Goal: Transaction & Acquisition: Purchase product/service

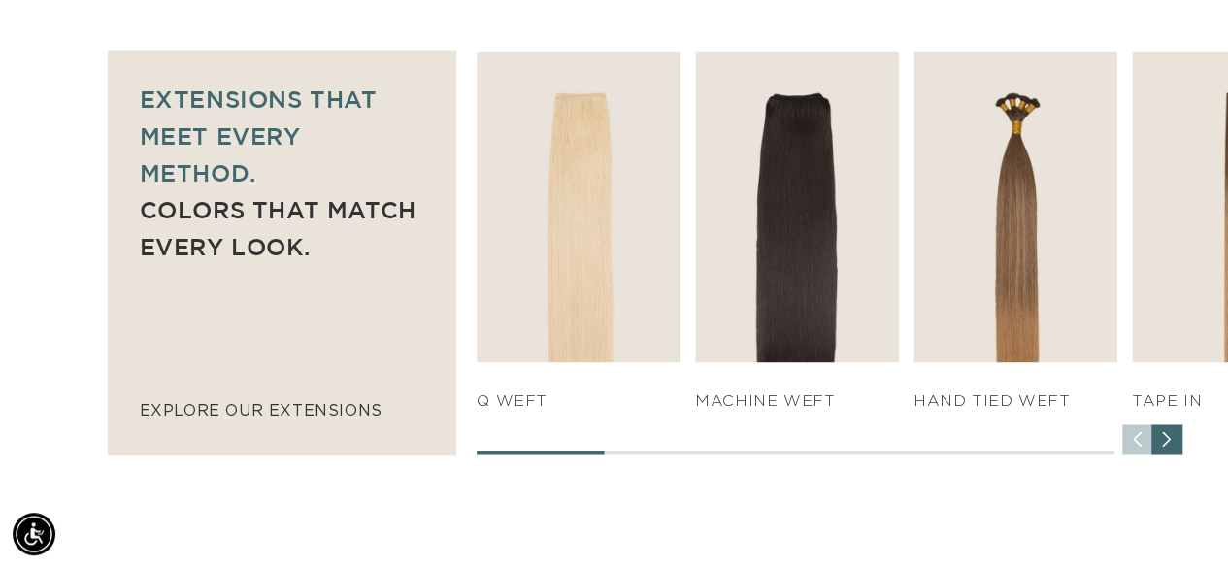
scroll to position [0, 2180]
click at [1173, 438] on div "Next slide" at bounding box center [1167, 438] width 31 height 31
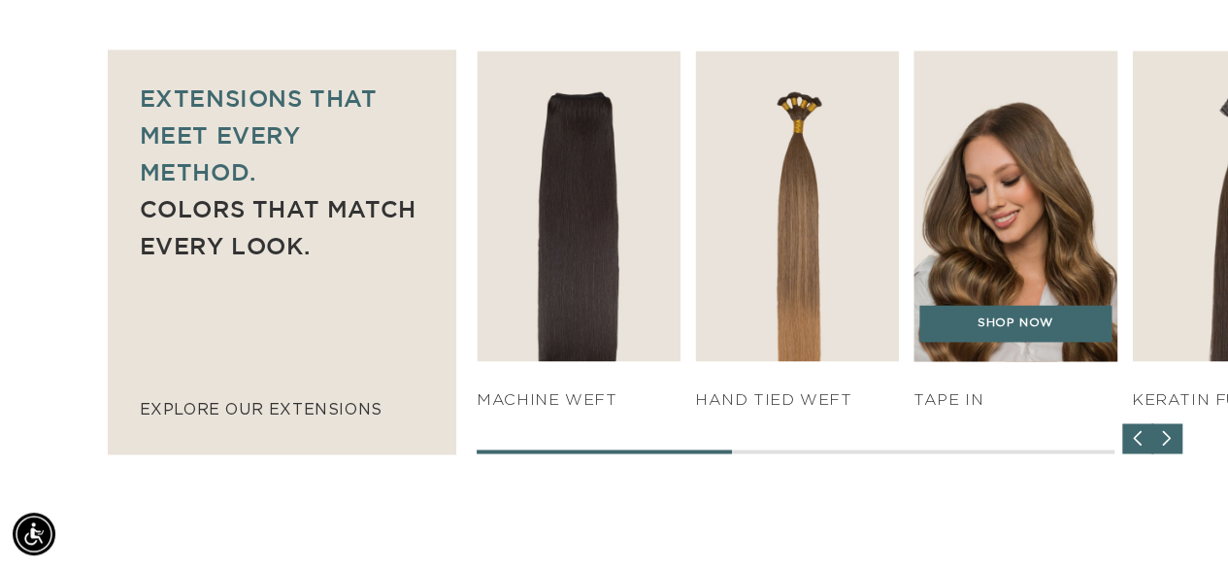
scroll to position [0, 0]
click at [1054, 212] on img "4 / 7" at bounding box center [1016, 206] width 214 height 326
click at [1021, 316] on link "SHOP NOW" at bounding box center [1016, 323] width 192 height 37
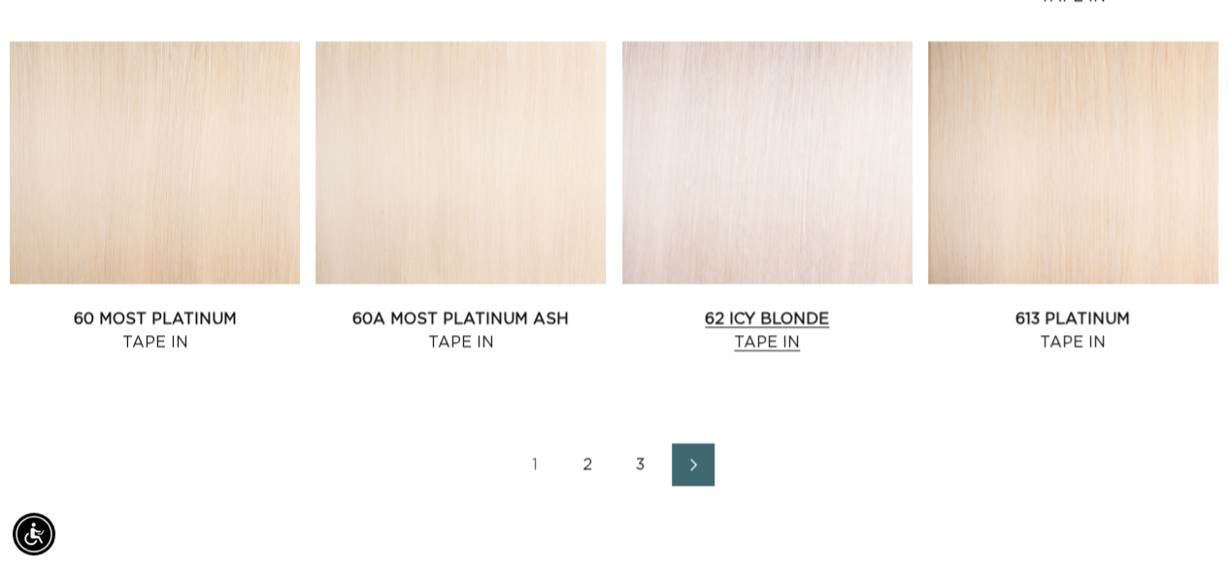
scroll to position [0, 2180]
click at [97, 308] on link "60 Most Platinum Tape In" at bounding box center [155, 331] width 290 height 47
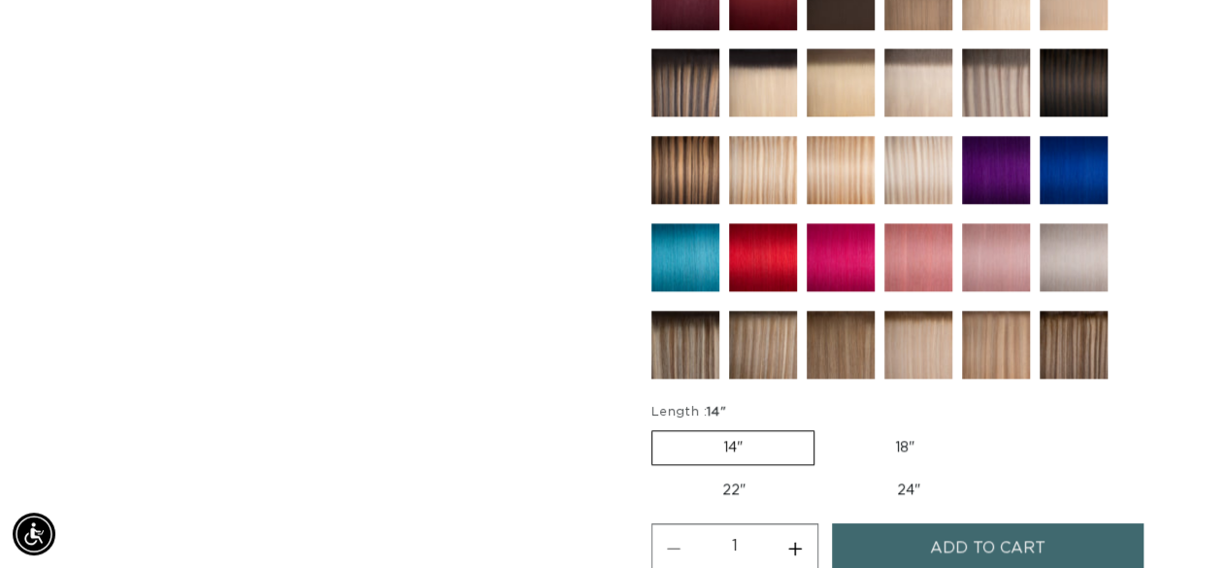
scroll to position [0, 2180]
click at [689, 150] on img at bounding box center [686, 170] width 68 height 68
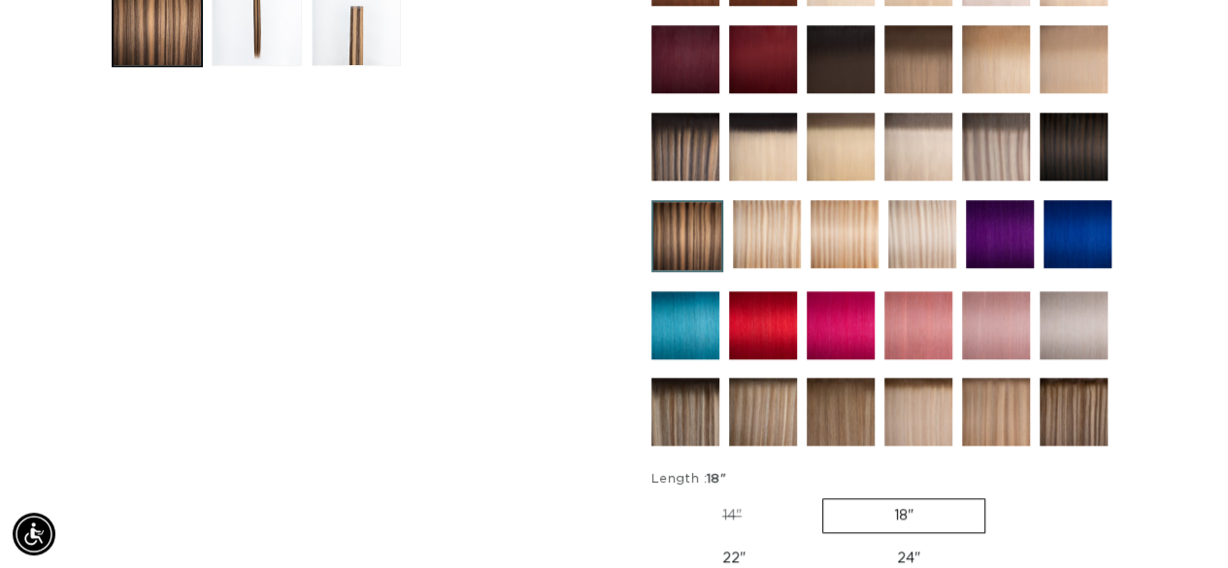
scroll to position [922, 0]
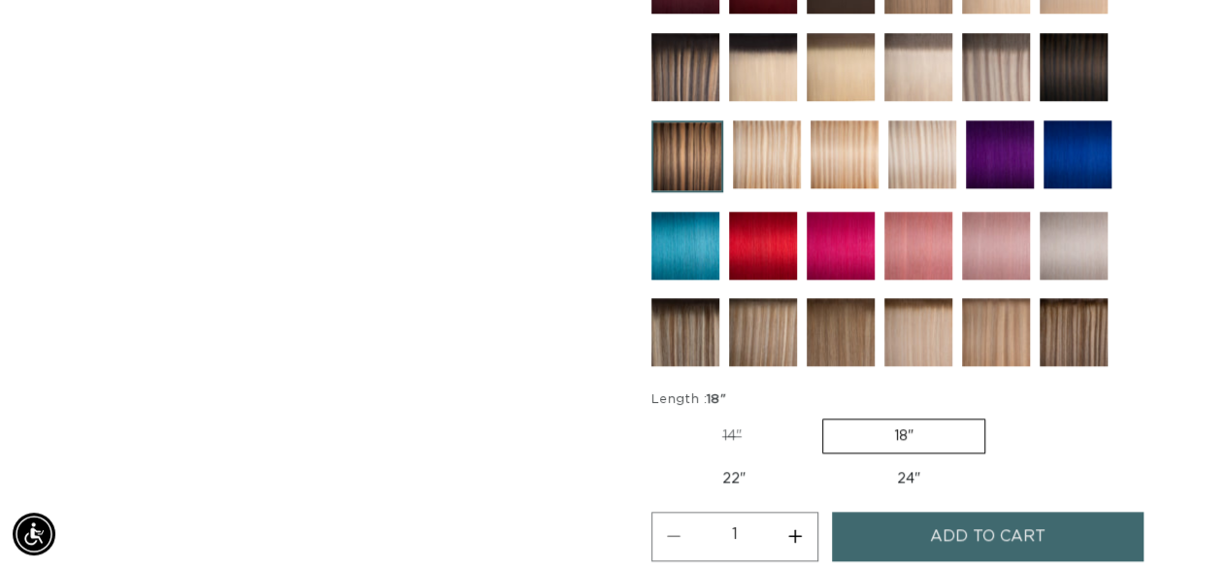
click at [920, 418] on label "18" Variant sold out or unavailable" at bounding box center [903, 435] width 163 height 35
click at [823, 416] on input "18" Variant sold out or unavailable" at bounding box center [822, 415] width 1 height 1
click at [923, 462] on label "24" Variant sold out or unavailable" at bounding box center [908, 478] width 165 height 33
click at [827, 458] on input "24" Variant sold out or unavailable" at bounding box center [826, 458] width 1 height 1
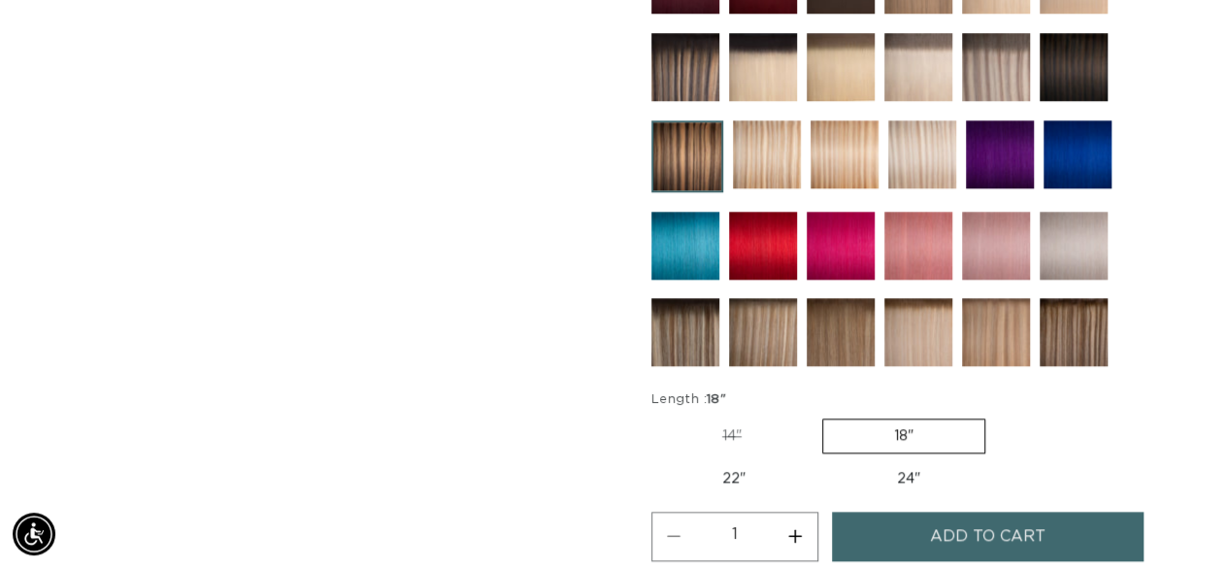
radio input "true"
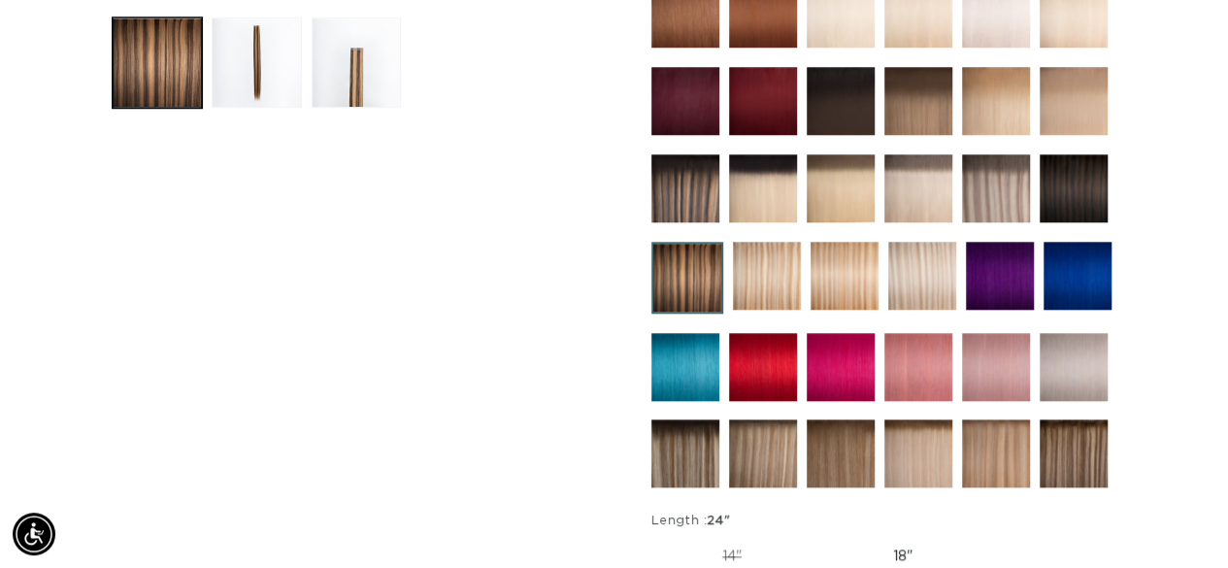
click at [843, 349] on img at bounding box center [841, 367] width 68 height 68
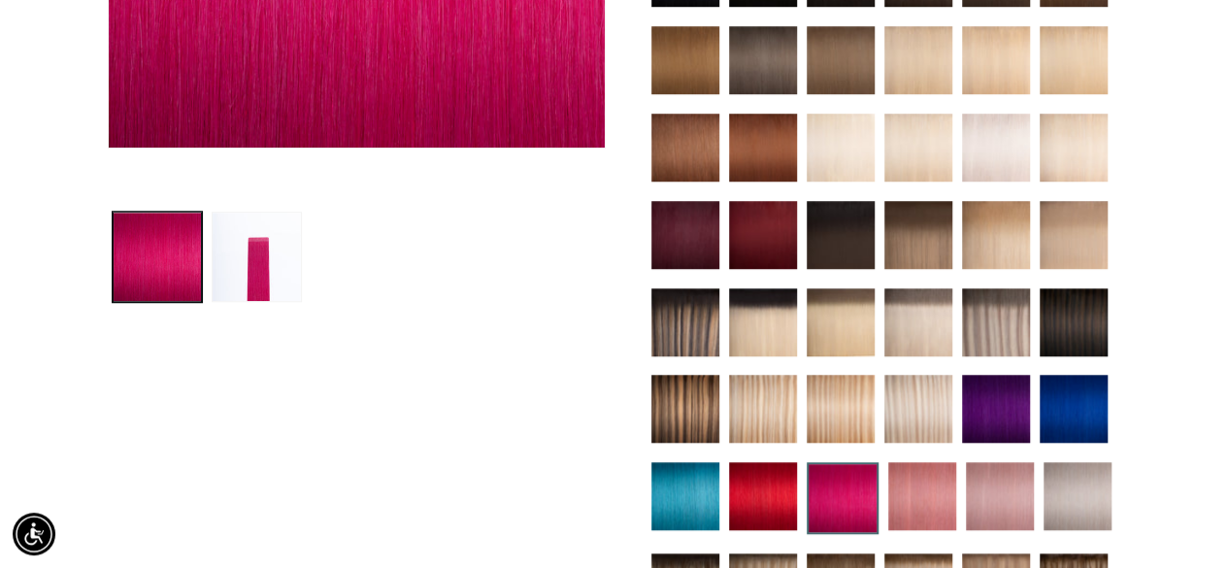
scroll to position [0, 2180]
click at [922, 484] on img at bounding box center [922, 496] width 68 height 68
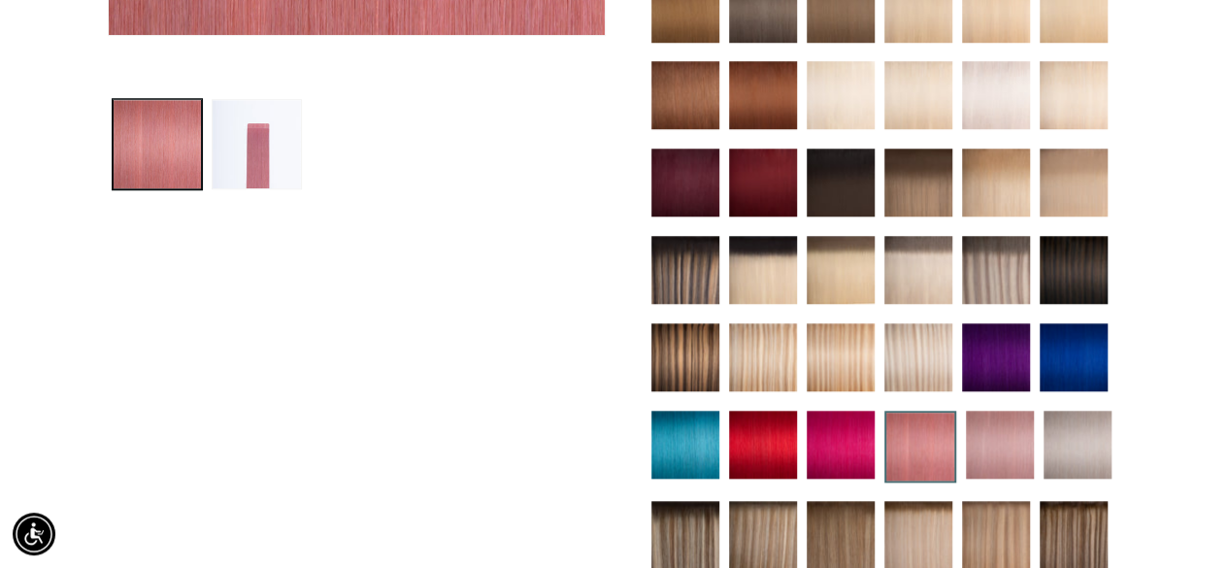
scroll to position [777, 0]
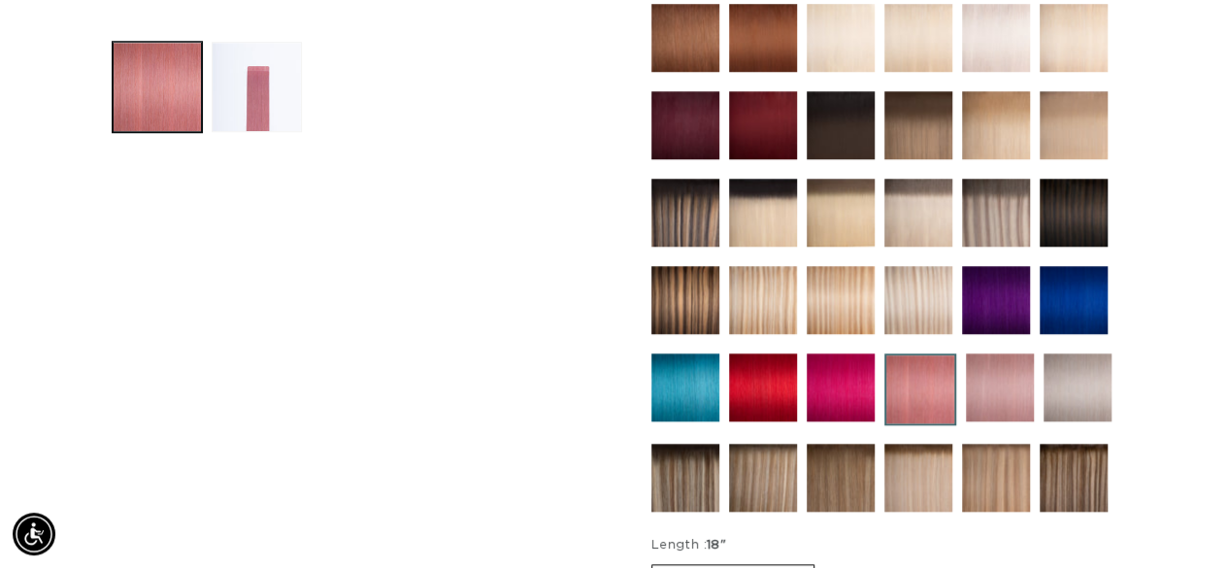
click at [1000, 380] on img at bounding box center [1000, 387] width 68 height 68
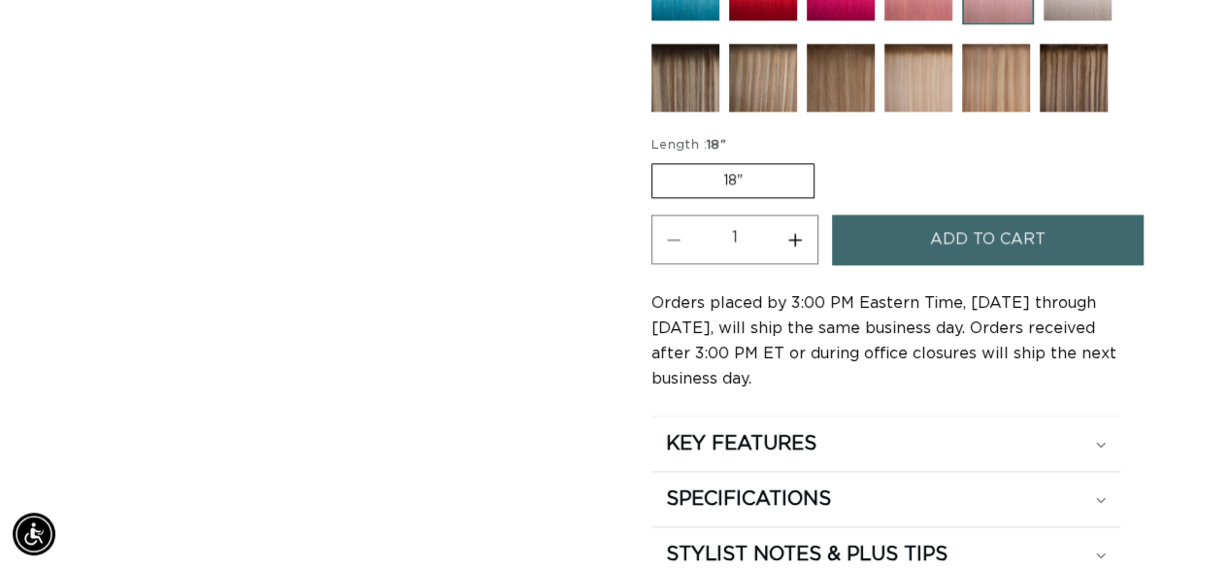
scroll to position [0, 1089]
click at [764, 177] on label "18" Variant sold out or unavailable" at bounding box center [733, 180] width 163 height 35
click at [657, 160] on input "18" Variant sold out or unavailable" at bounding box center [656, 159] width 1 height 1
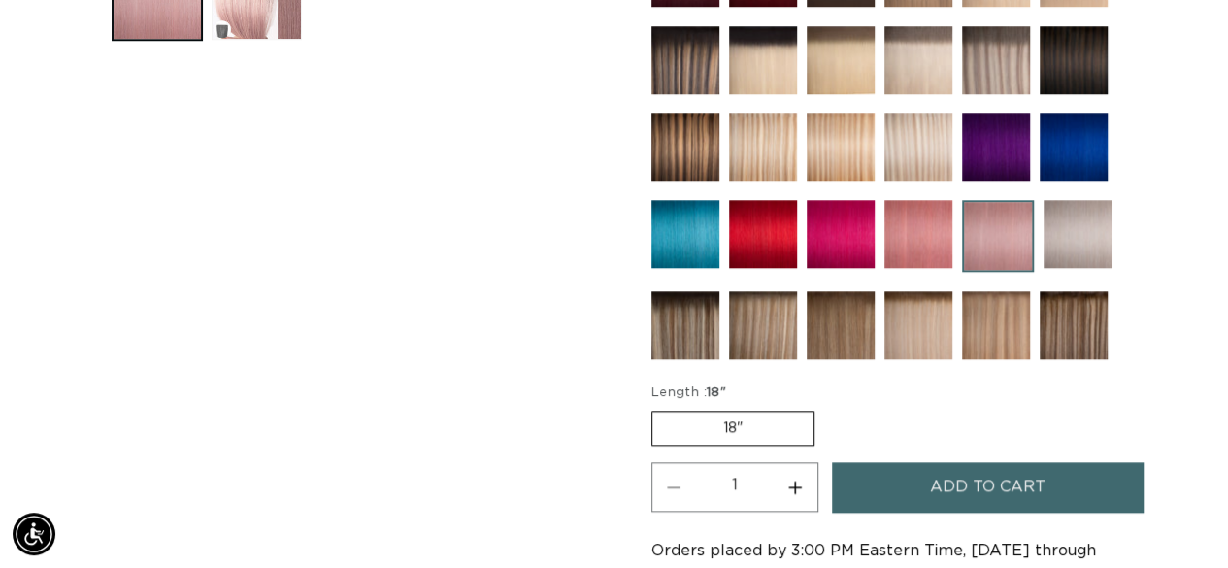
scroll to position [922, 0]
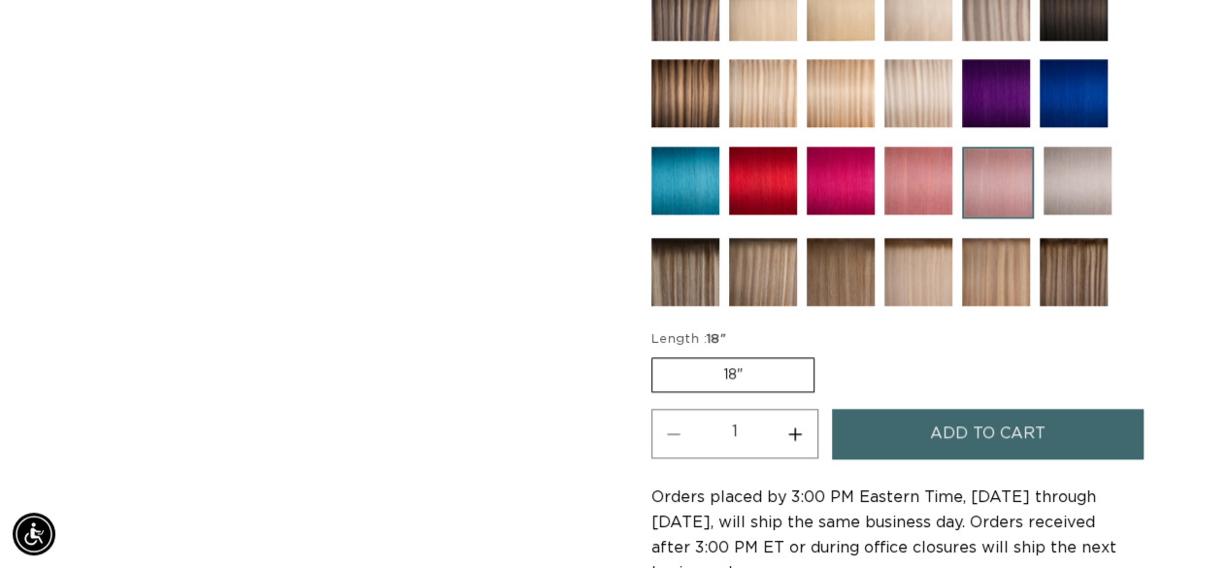
click at [853, 178] on img at bounding box center [841, 181] width 68 height 68
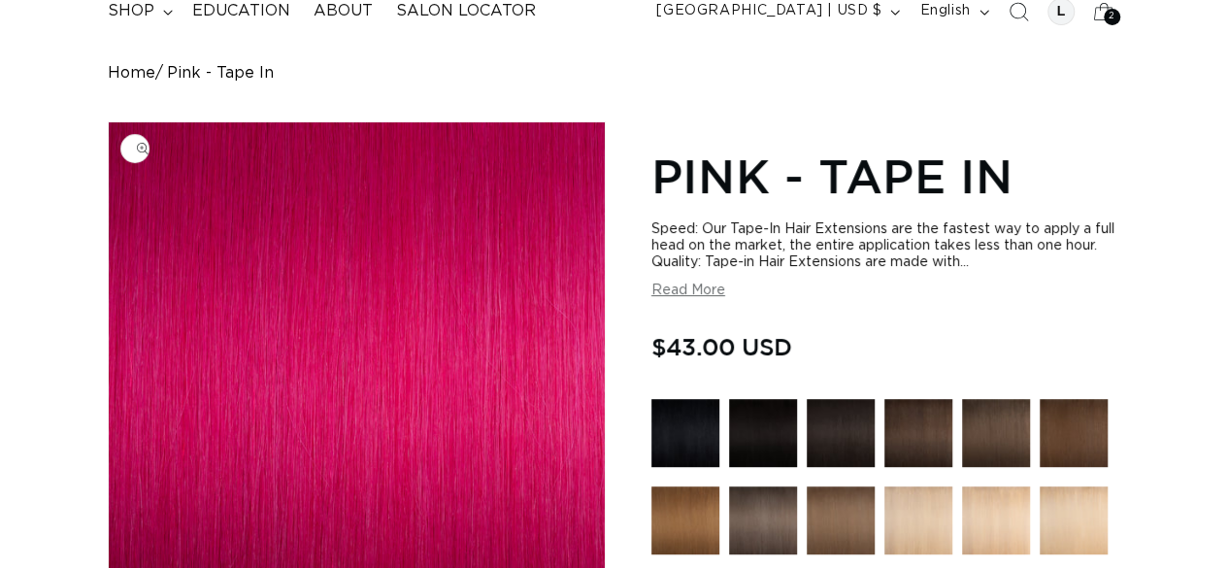
scroll to position [146, 0]
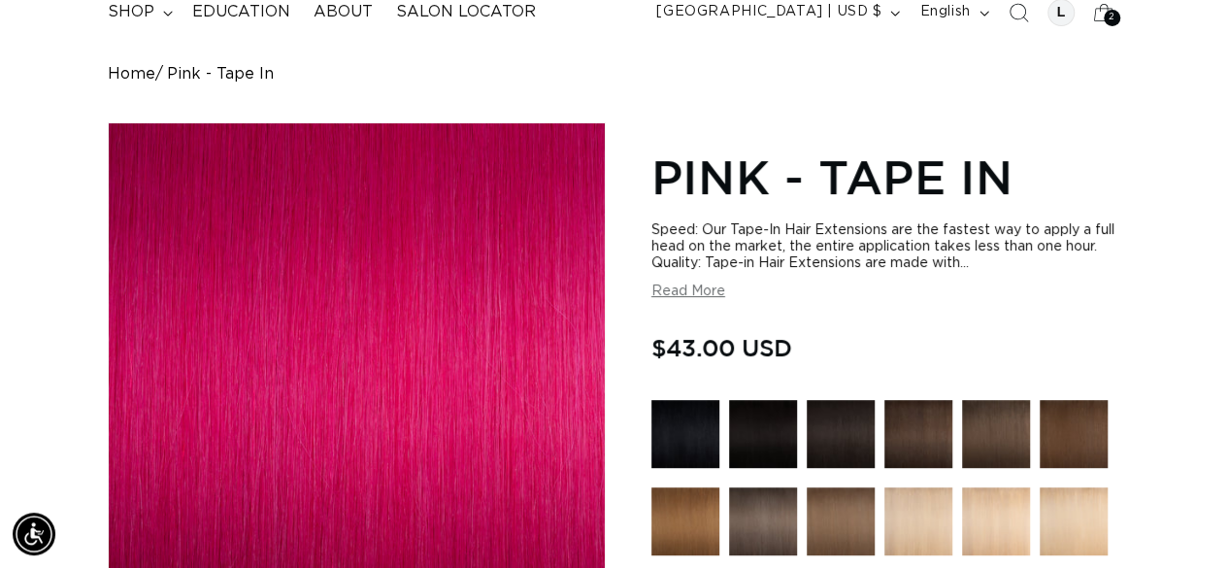
click at [704, 290] on button "Read More" at bounding box center [689, 292] width 74 height 17
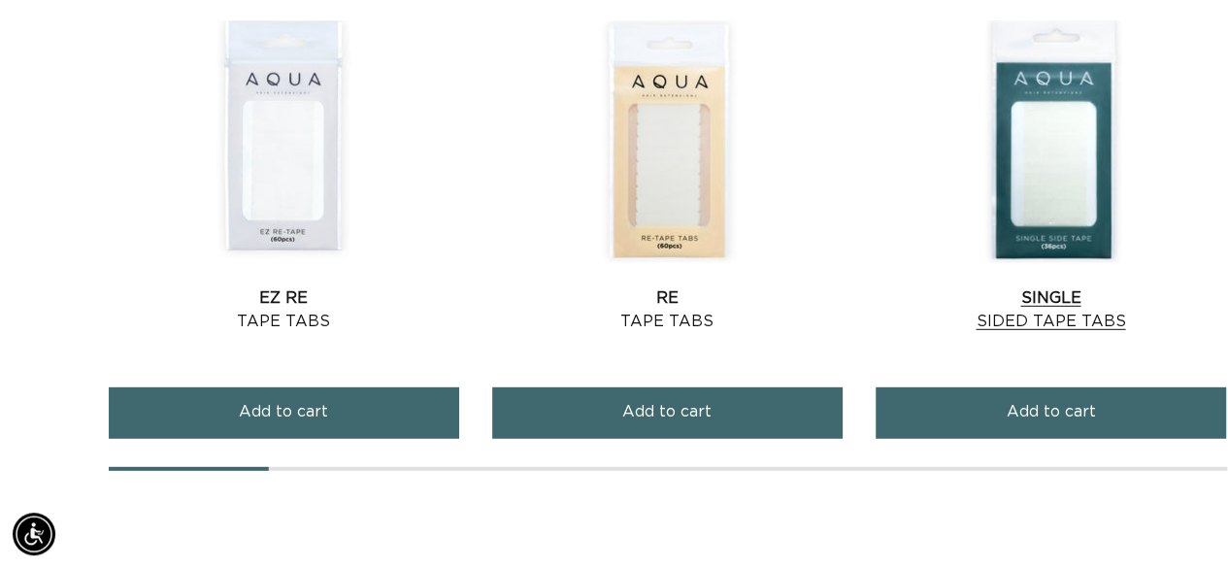
scroll to position [0, 2180]
click at [1048, 295] on link "Single Sided Tape Tabs" at bounding box center [1051, 309] width 350 height 47
